Goal: Check status: Check status

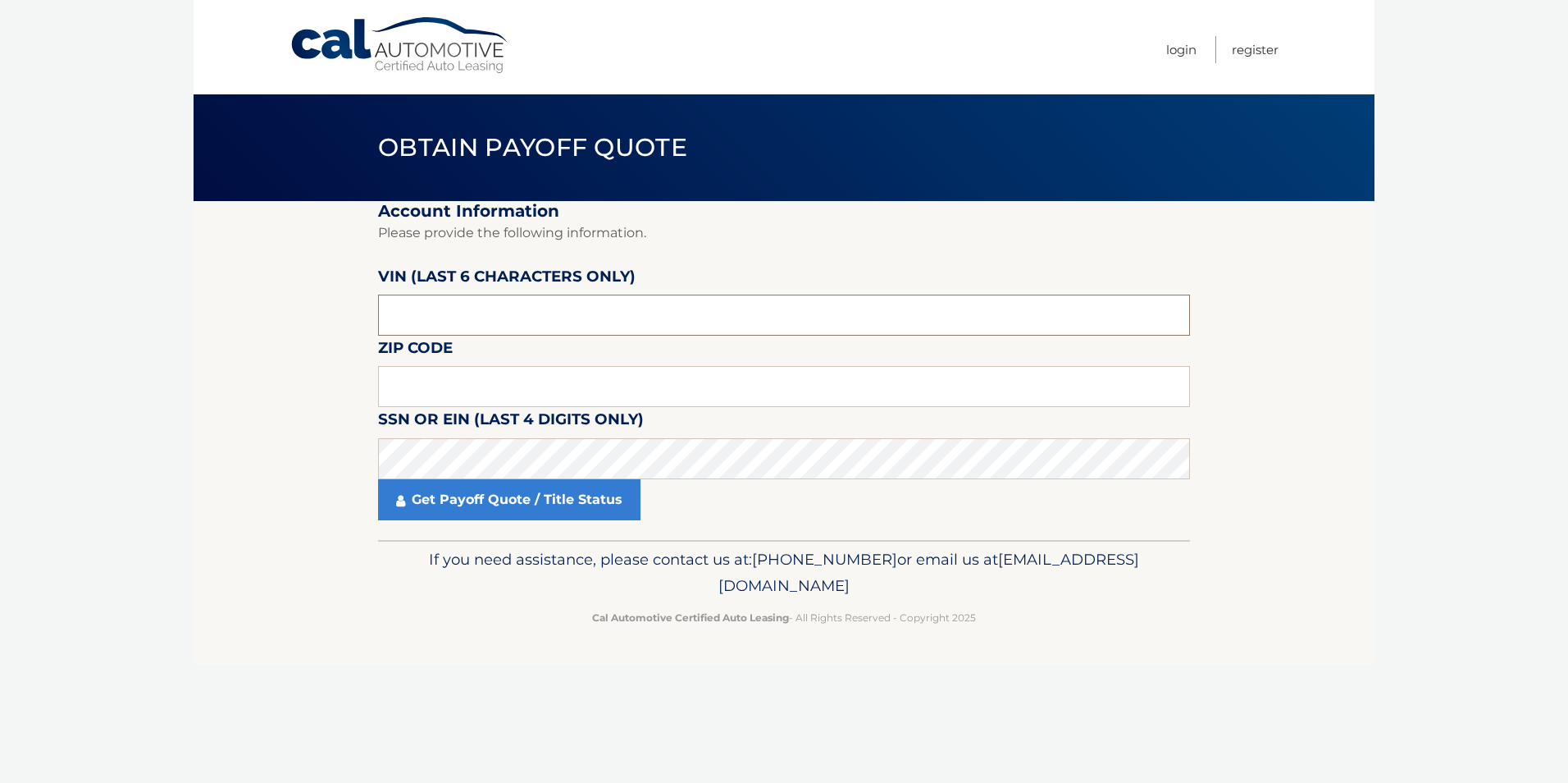
click at [405, 315] on input "text" at bounding box center [784, 315] width 811 height 41
type input "083609"
click at [492, 362] on fieldset "Account Information Please provide the following information. VIN (last 6 chara…" at bounding box center [784, 370] width 811 height 338
click at [482, 372] on input "text" at bounding box center [784, 386] width 811 height 41
click at [412, 387] on input "text" at bounding box center [784, 386] width 811 height 41
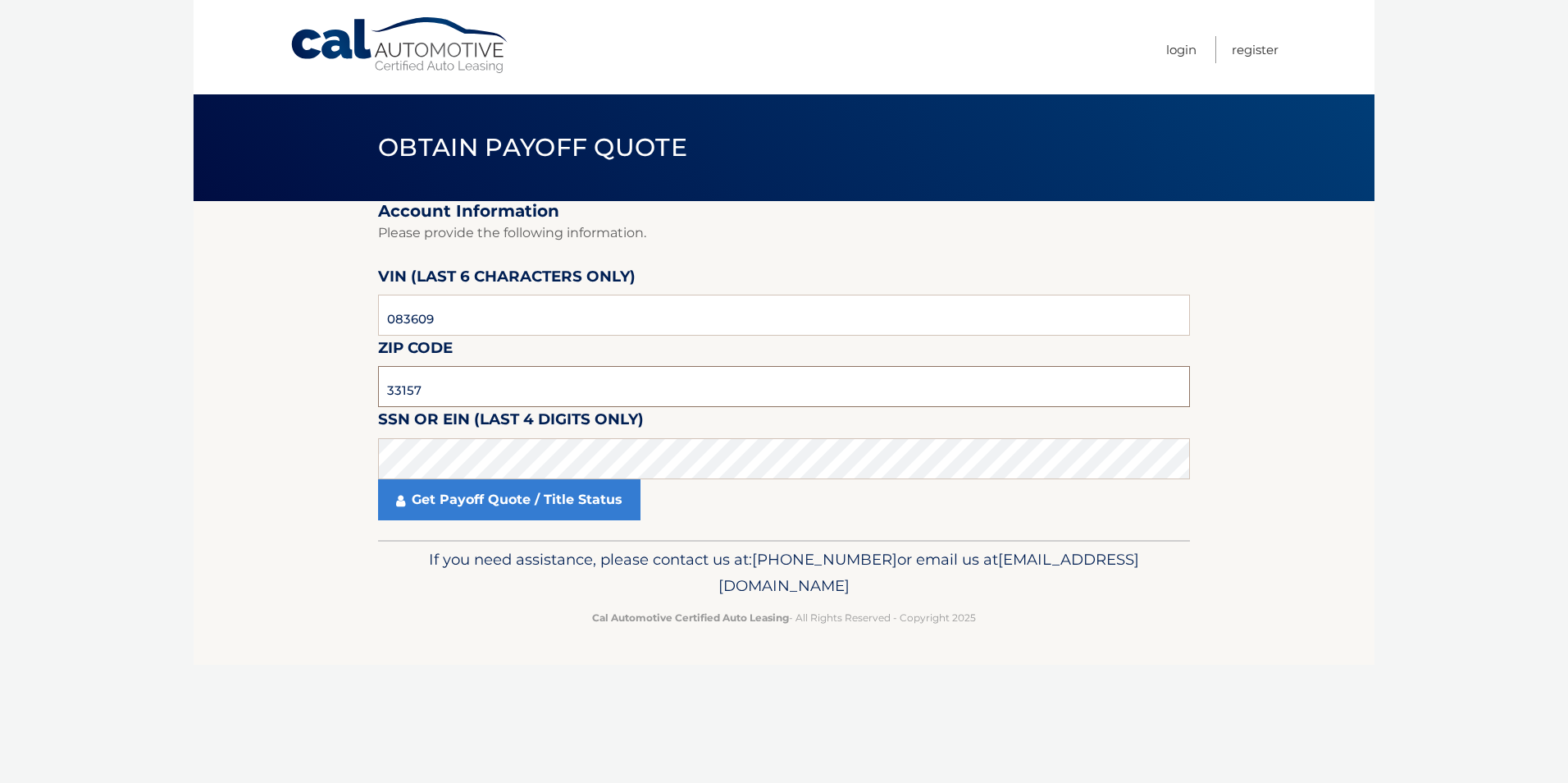
type input "33157"
click at [442, 519] on link "Get Payoff Quote / Title Status" at bounding box center [509, 499] width 263 height 41
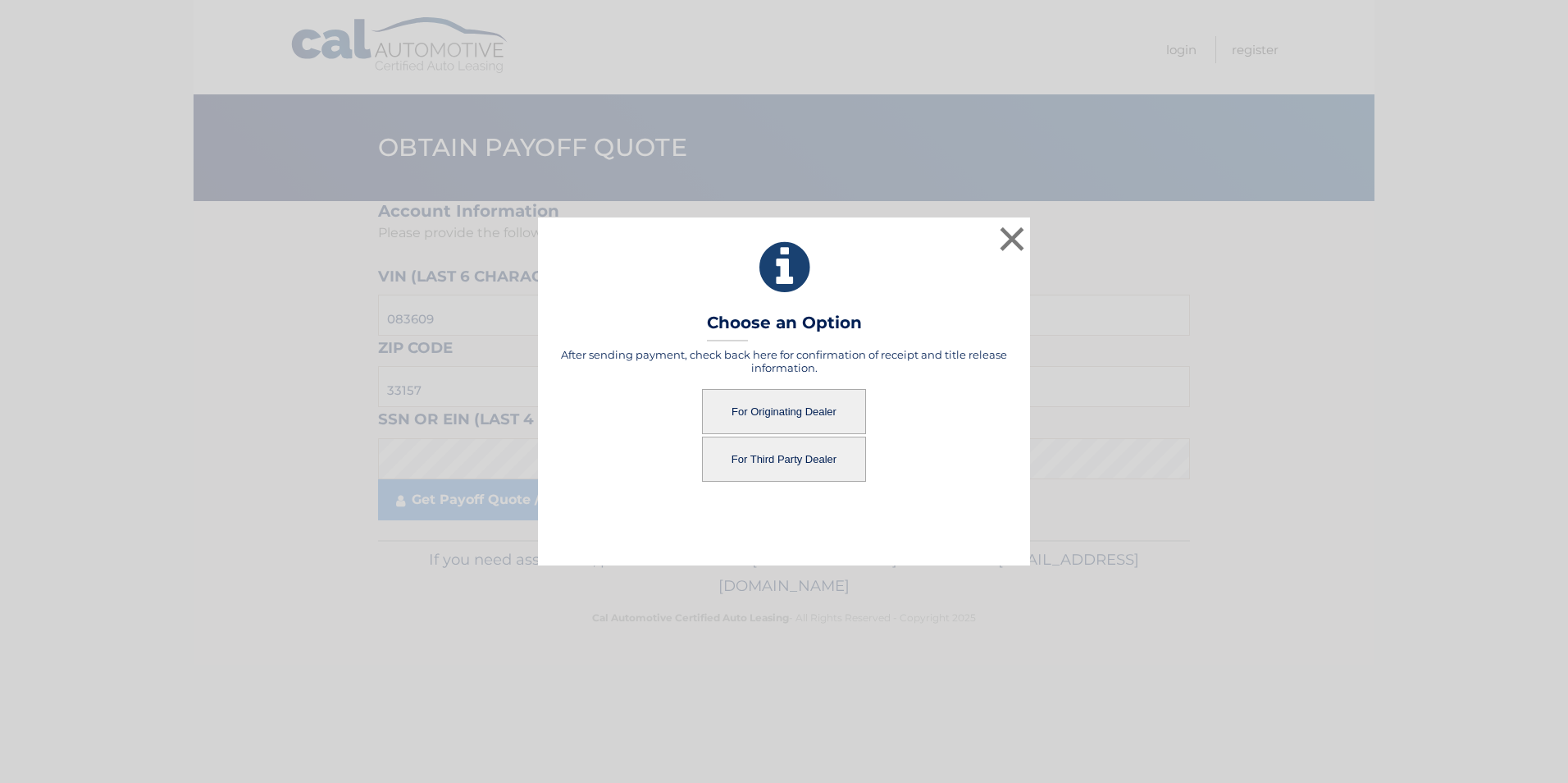
click at [767, 407] on button "For Originating Dealer" at bounding box center [784, 411] width 164 height 45
click at [773, 404] on button "For Originating Dealer" at bounding box center [784, 411] width 164 height 45
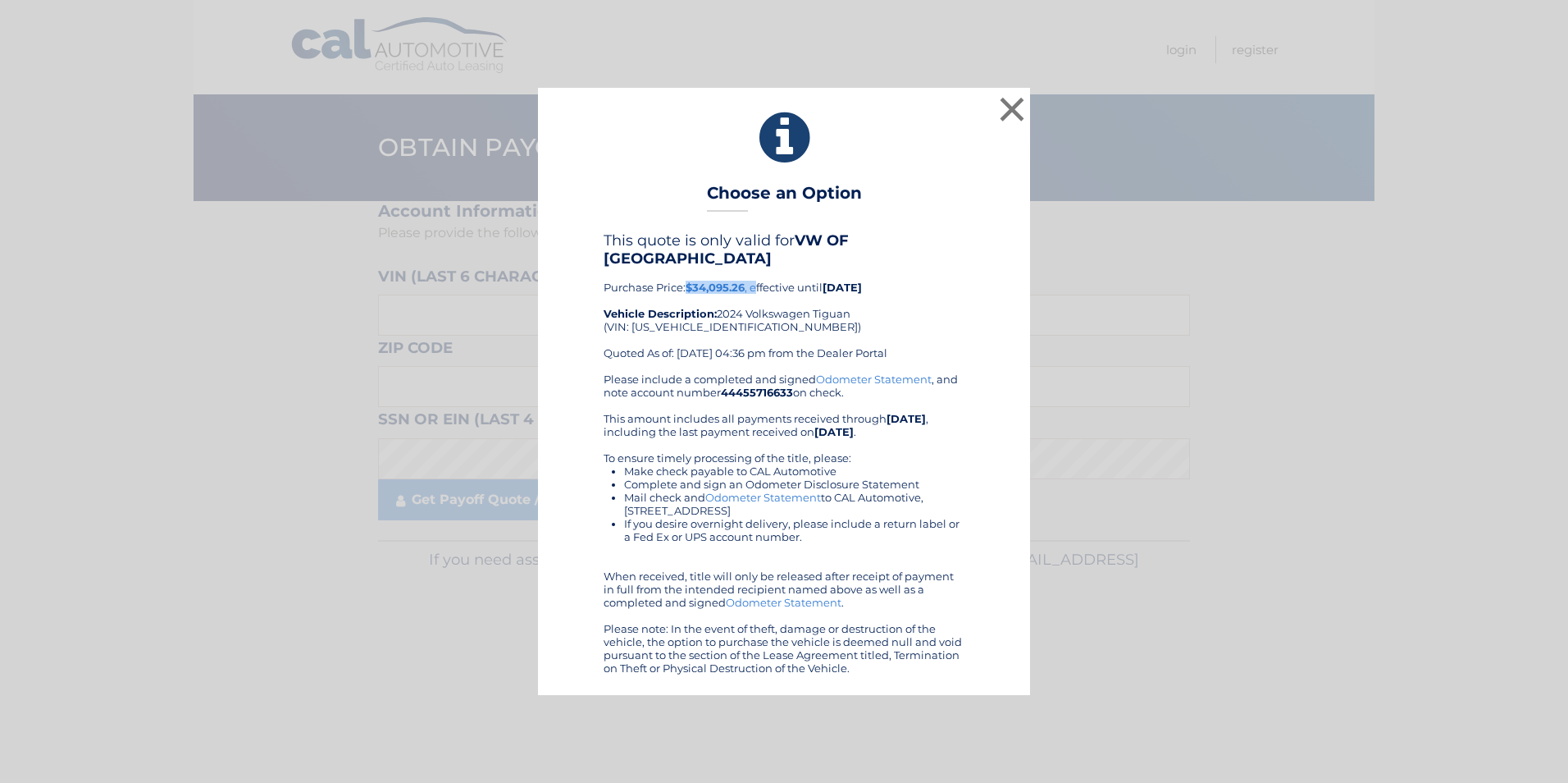
drag, startPoint x: 690, startPoint y: 274, endPoint x: 758, endPoint y: 285, distance: 68.9
click at [757, 285] on div "This quote is only valid for VW OF SOUTH MIAMI Purchase Price: $34,095.26 , eff…" at bounding box center [784, 302] width 361 height 141
click at [717, 292] on div "This quote is only valid for VW OF SOUTH MIAMI Purchase Price: $34,095.26 , eff…" at bounding box center [784, 302] width 361 height 141
drag, startPoint x: 693, startPoint y: 272, endPoint x: 735, endPoint y: 272, distance: 42.0
click at [734, 281] on b "$34,095.26" at bounding box center [715, 287] width 60 height 13
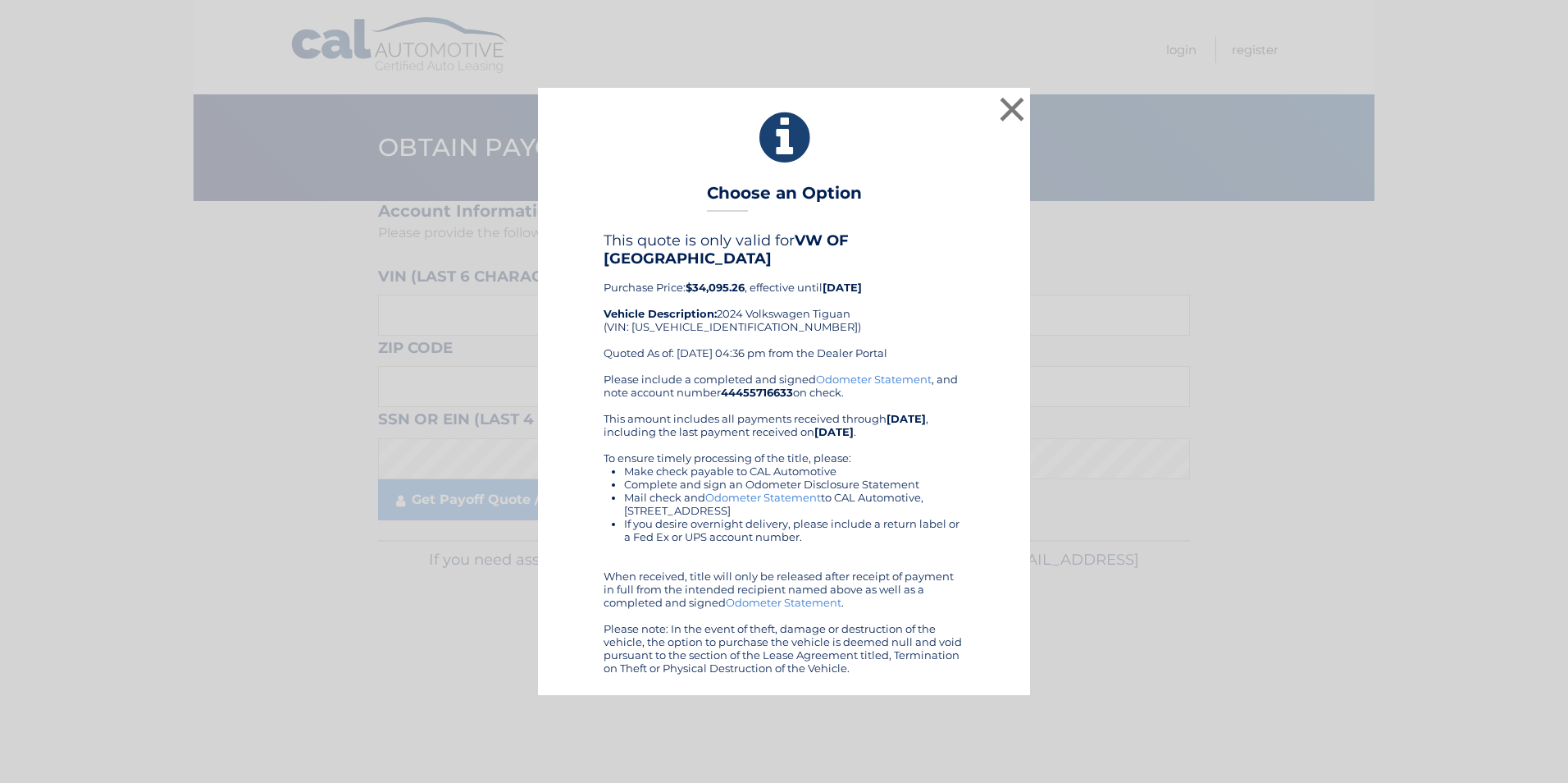
drag, startPoint x: 1398, startPoint y: 21, endPoint x: 1104, endPoint y: 351, distance: 442.0
click at [1104, 351] on div "× Choose an Option This quote is only valid for VW OF SOUTH MIAMI Purchase Pric…" at bounding box center [784, 391] width 1555 height 607
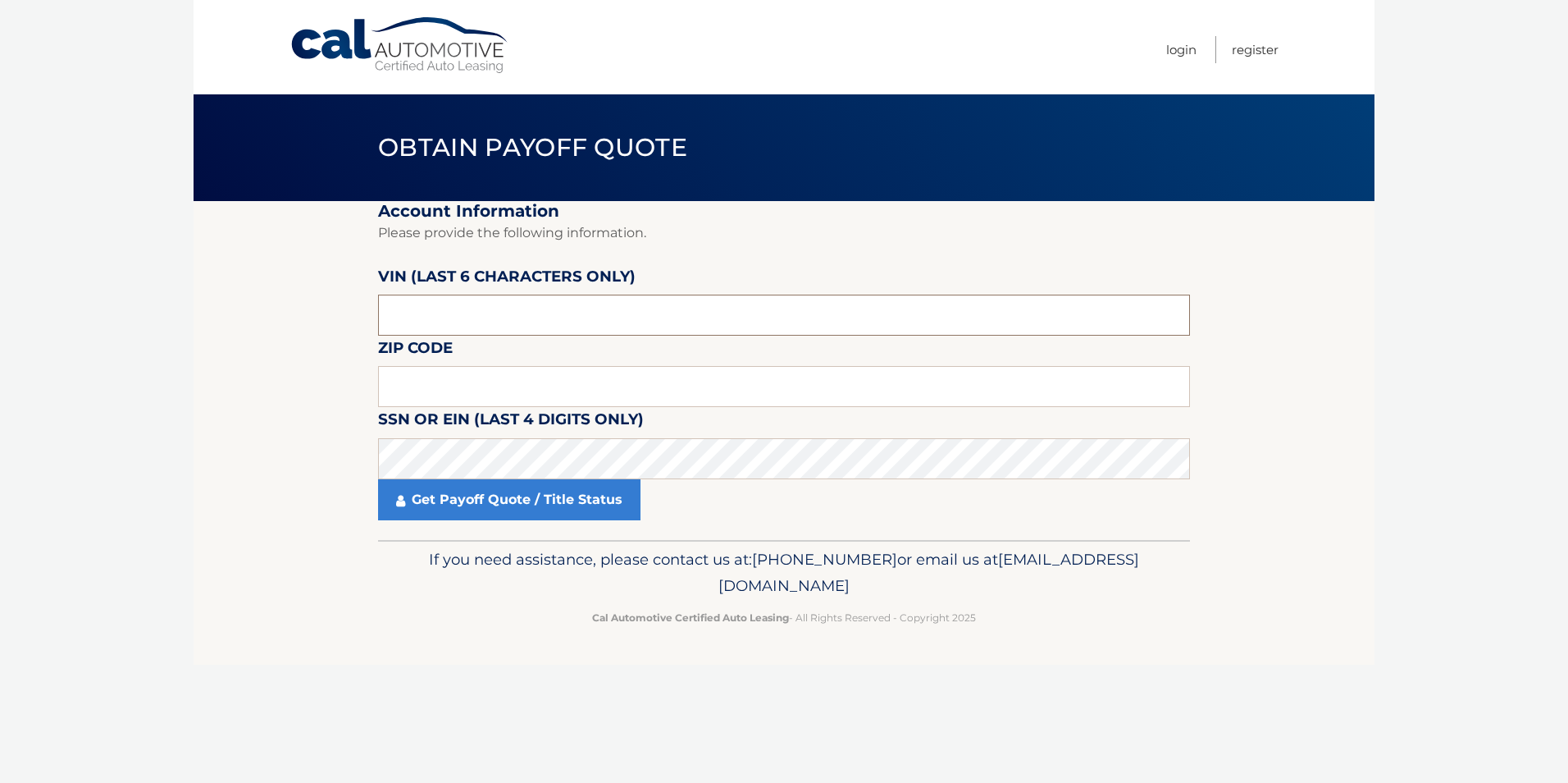
click at [546, 302] on input "text" at bounding box center [784, 315] width 811 height 41
click at [457, 387] on input "text" at bounding box center [784, 386] width 811 height 41
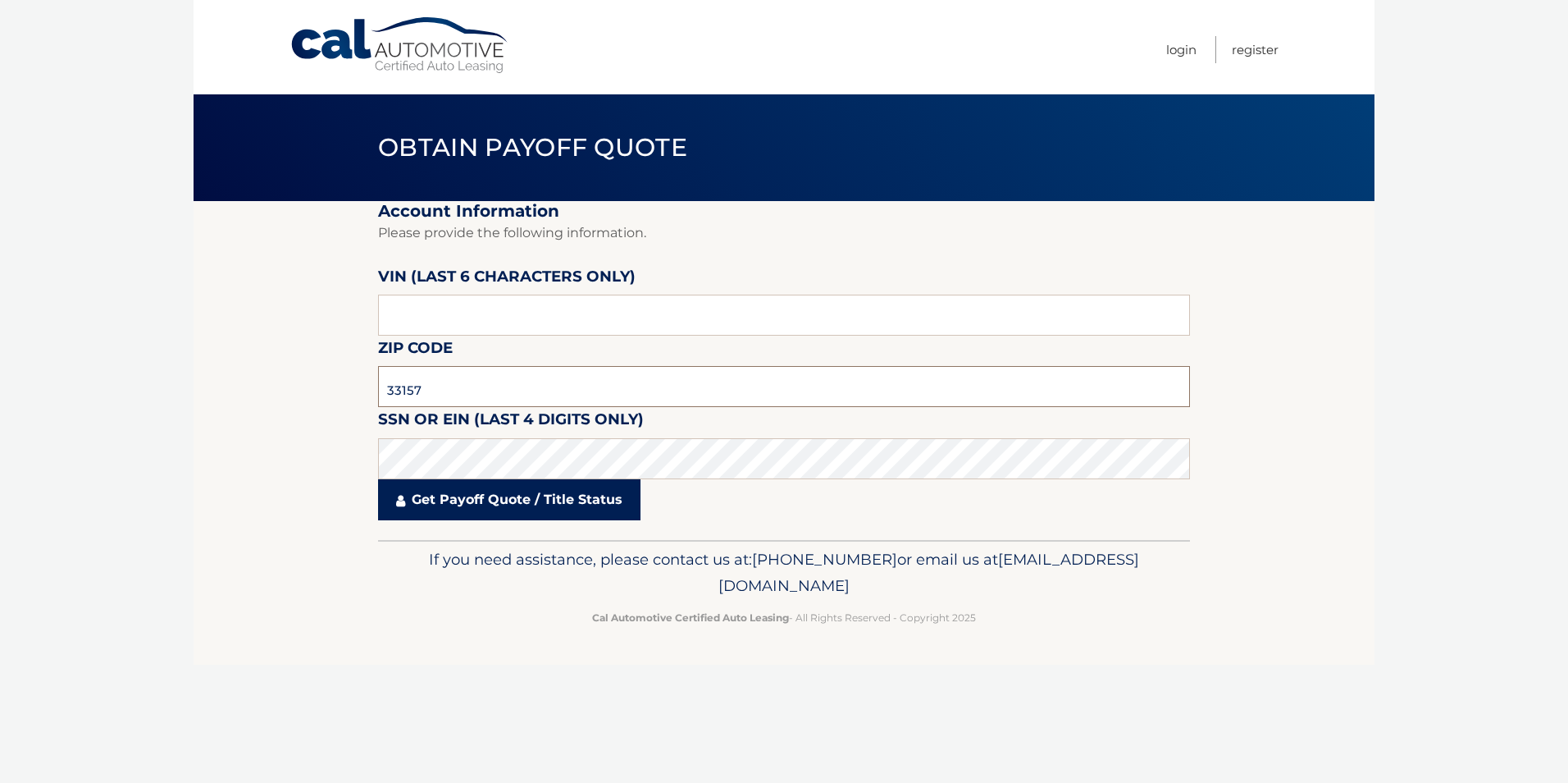
type input "33157"
click at [383, 308] on input "text" at bounding box center [784, 315] width 811 height 41
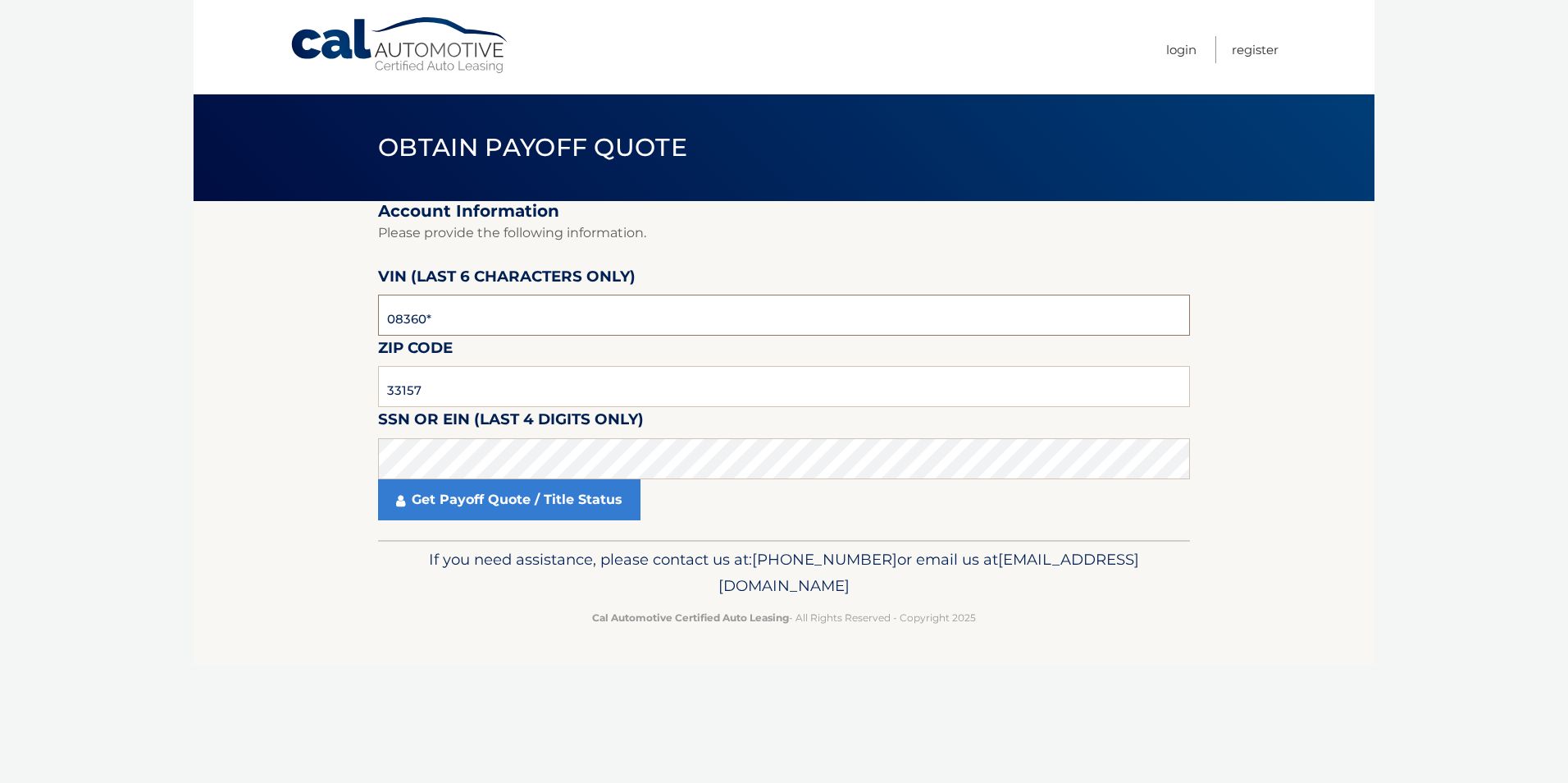
type input "083609"
click at [430, 509] on link "Get Payoff Quote / Title Status" at bounding box center [509, 499] width 263 height 41
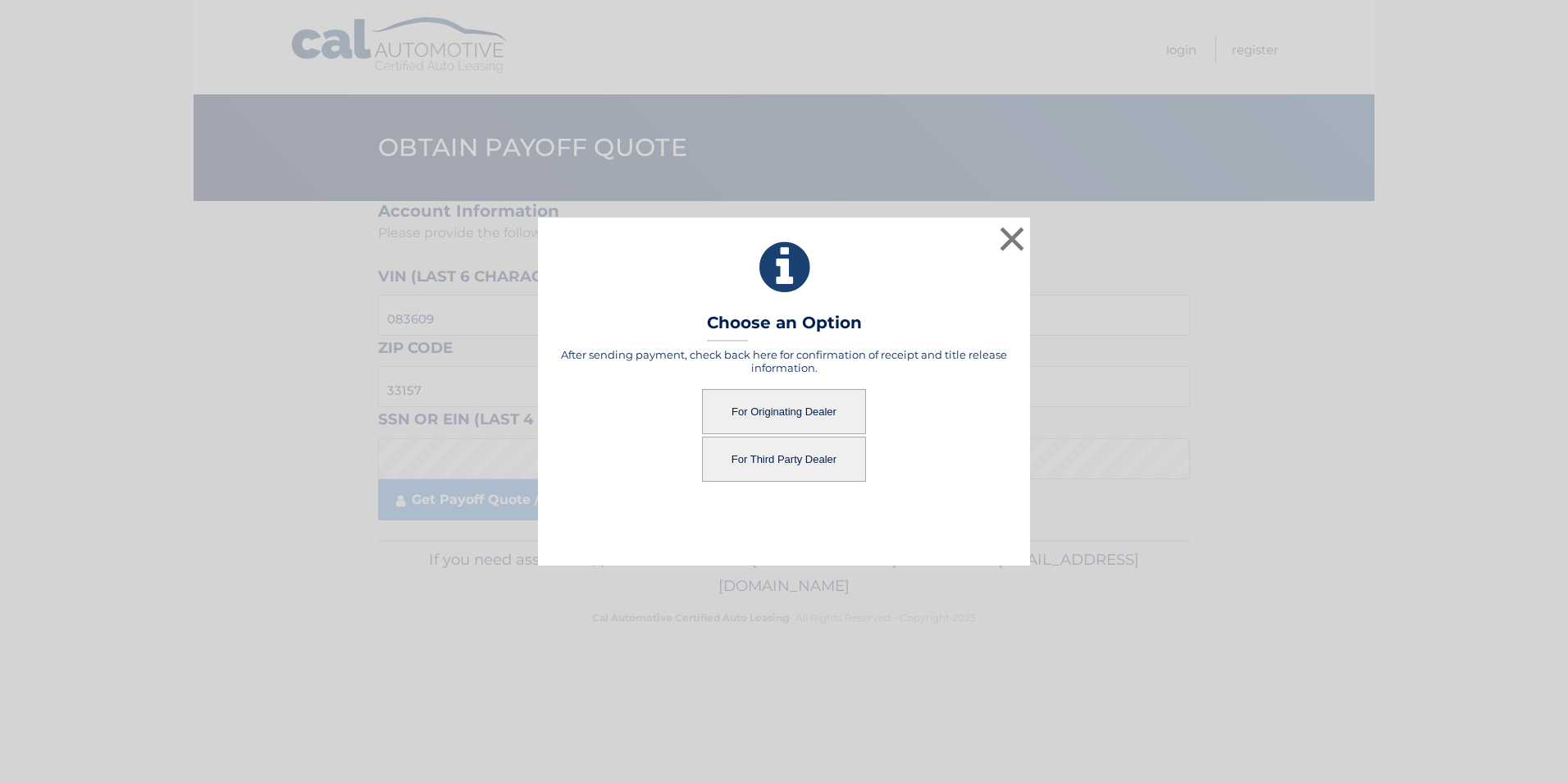
click at [766, 407] on button "For Originating Dealer" at bounding box center [784, 411] width 164 height 45
click at [808, 413] on button "For Originating Dealer" at bounding box center [784, 411] width 164 height 45
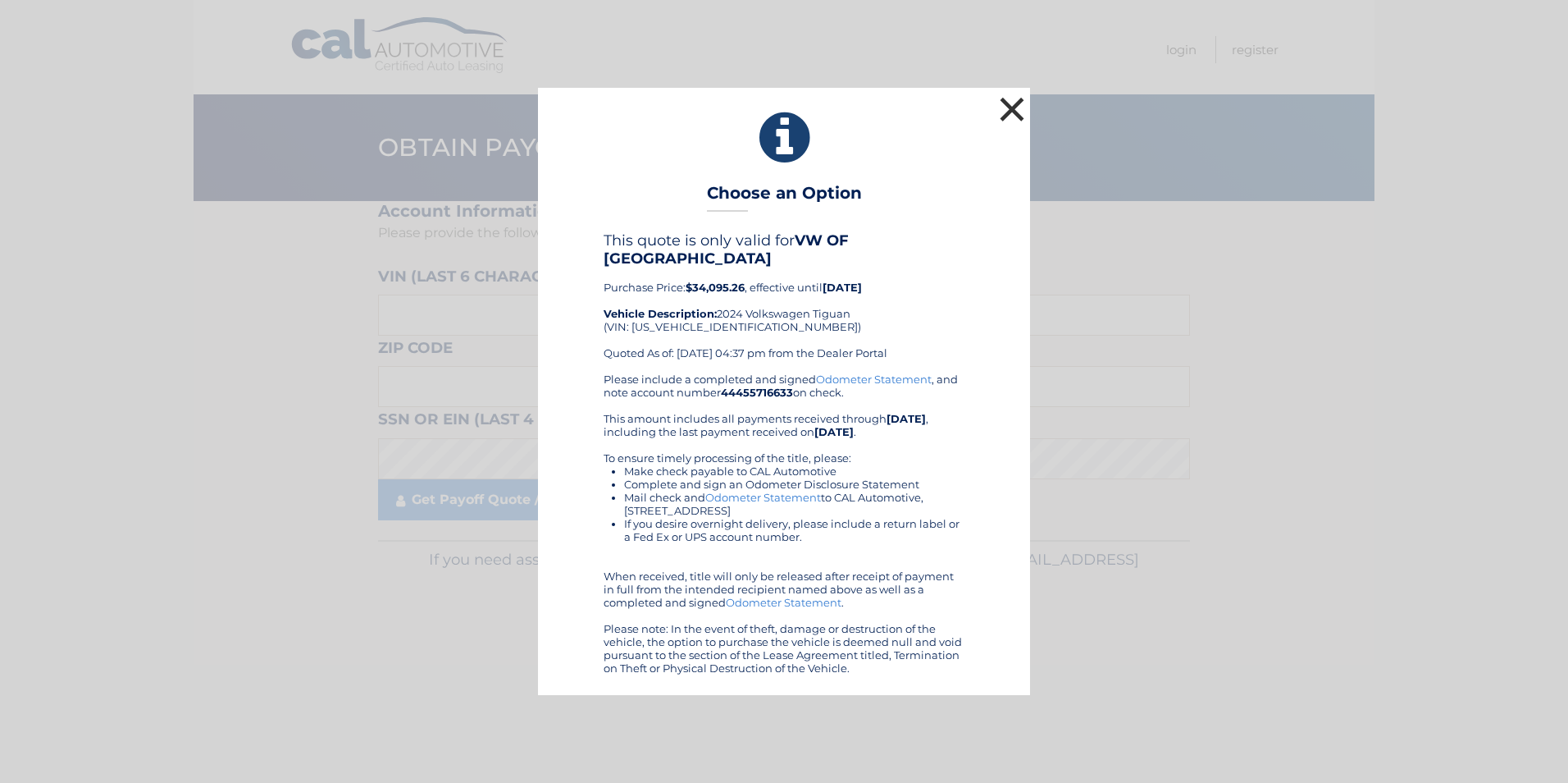
click at [1008, 111] on button "×" at bounding box center [1012, 108] width 33 height 33
